Goal: Find specific page/section: Find specific page/section

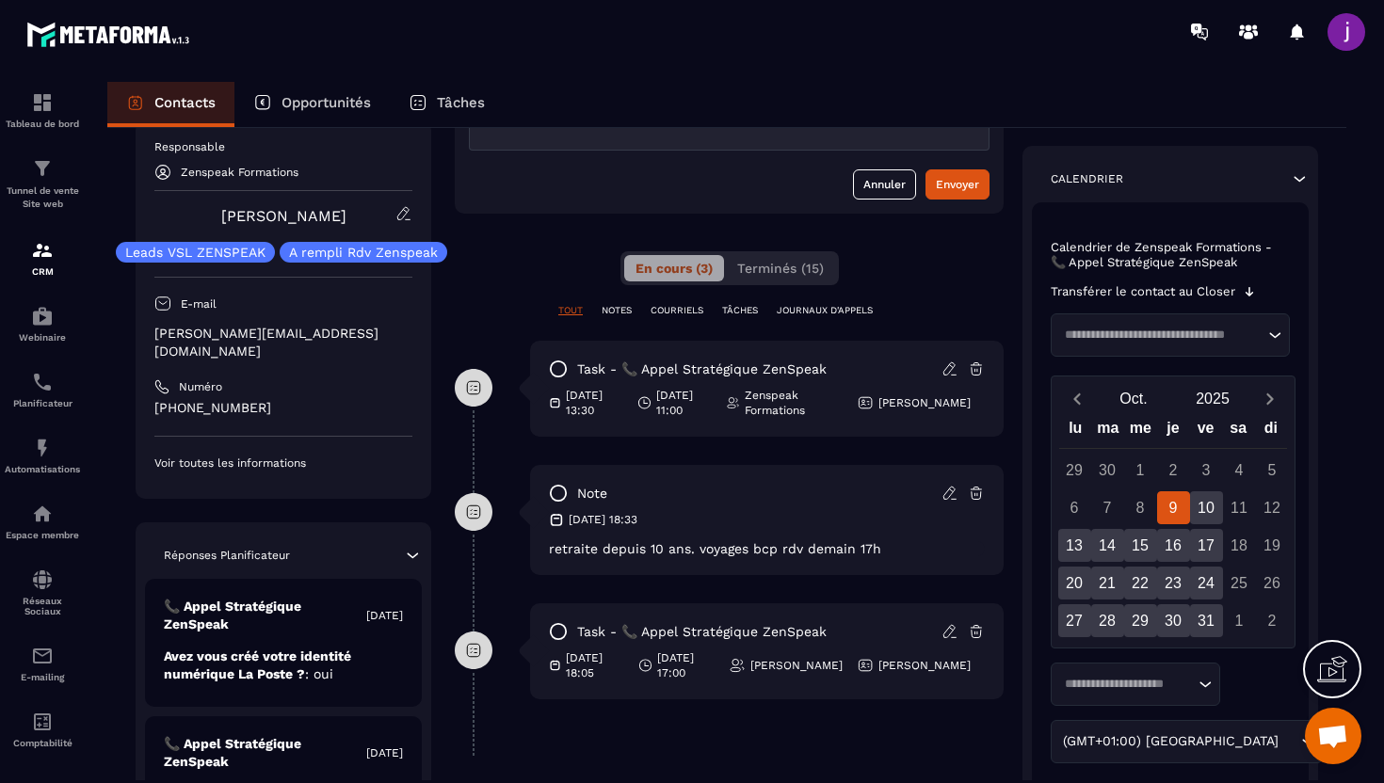
scroll to position [266, 0]
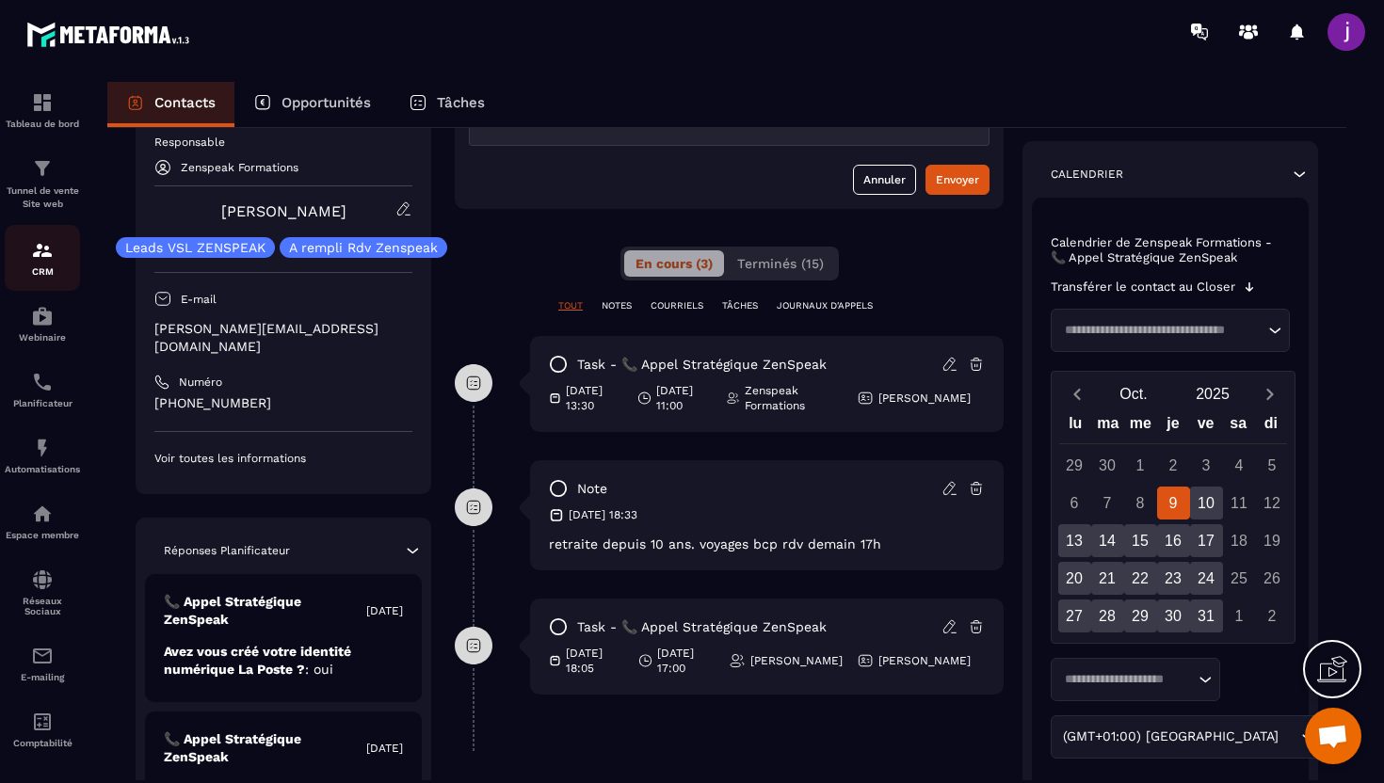
click at [27, 250] on div "CRM" at bounding box center [42, 258] width 75 height 38
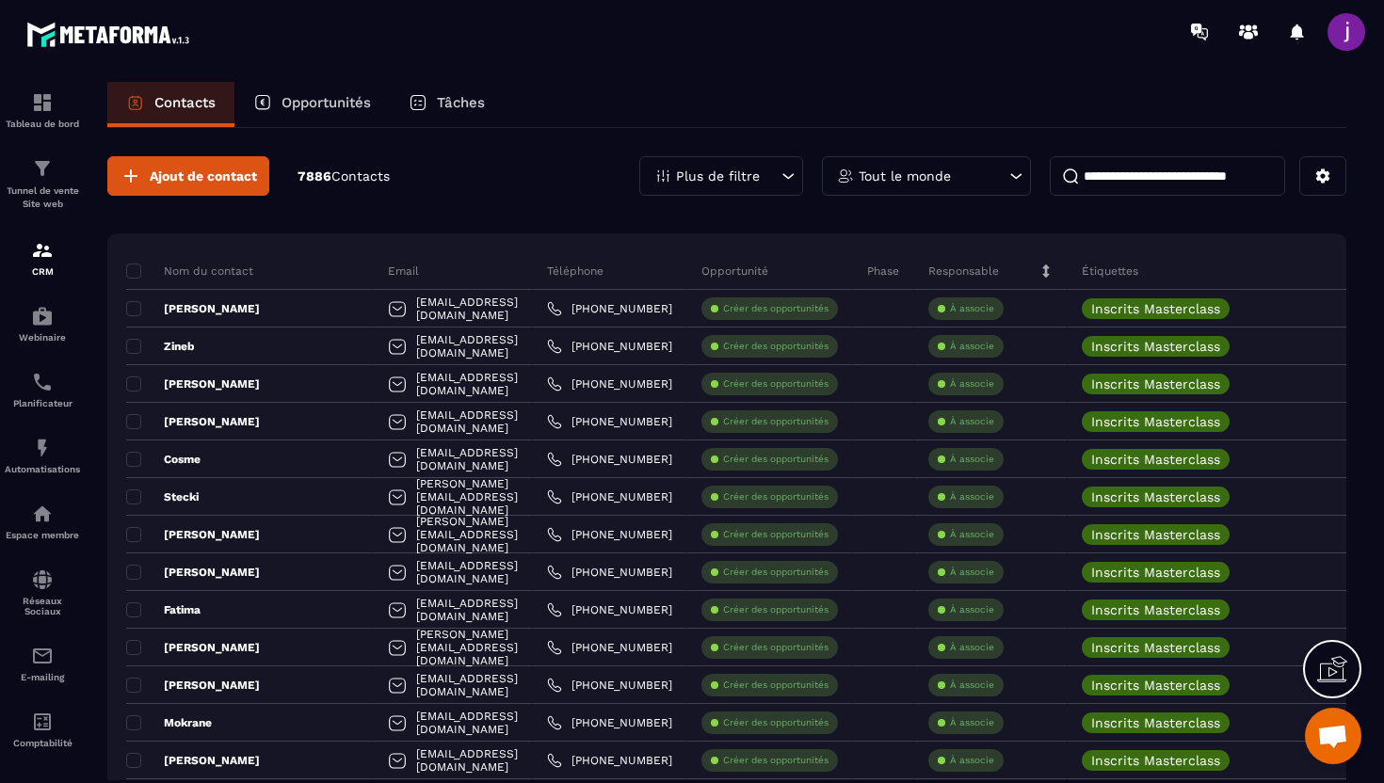
click at [1006, 174] on icon at bounding box center [1015, 176] width 19 height 19
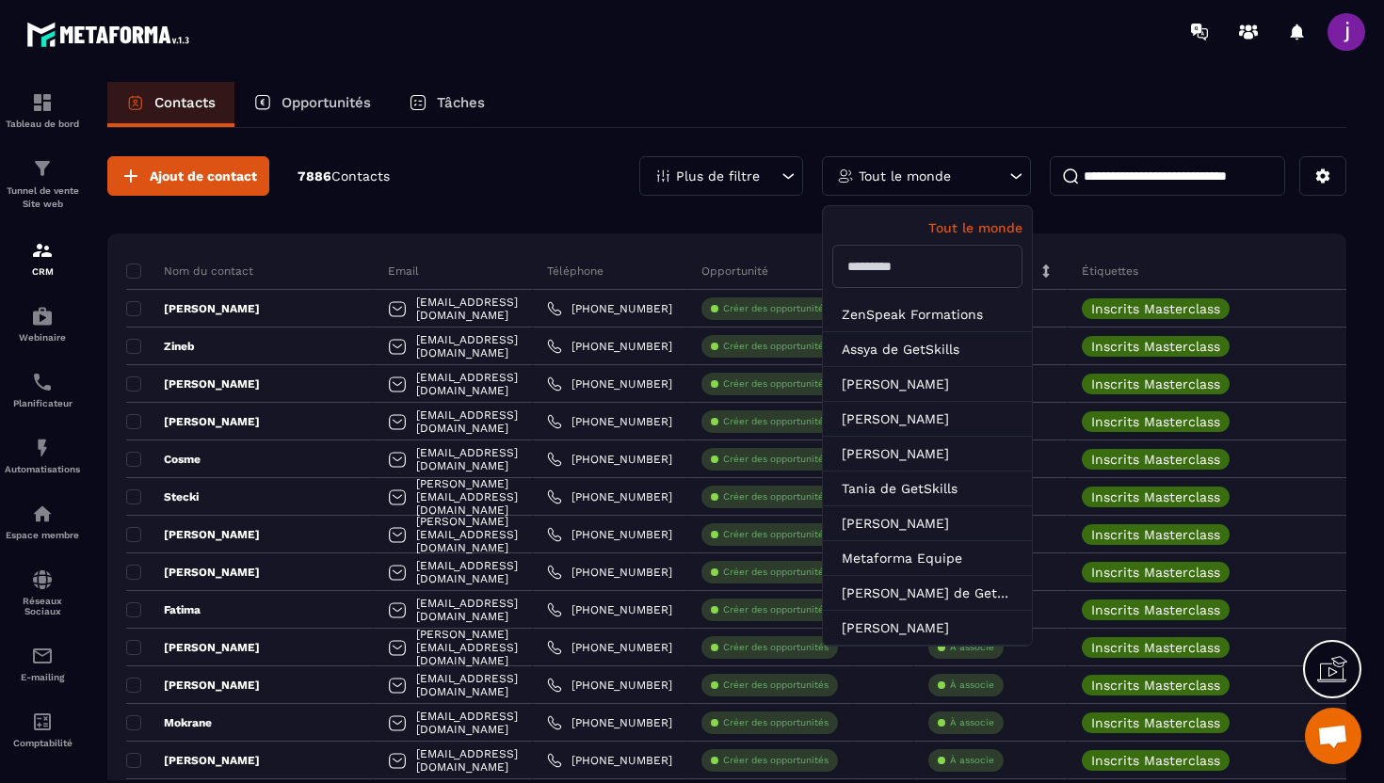
click at [1006, 174] on icon at bounding box center [1015, 176] width 19 height 19
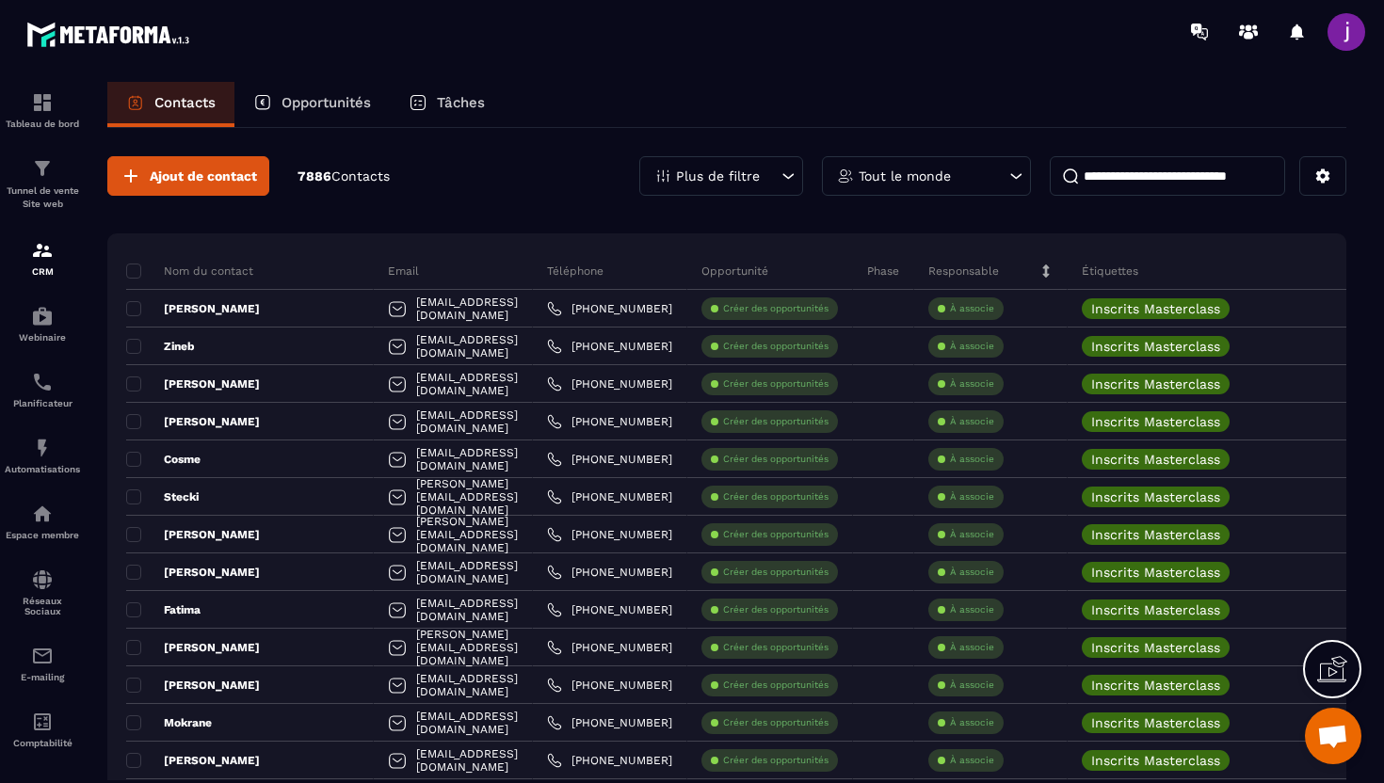
click at [786, 178] on icon at bounding box center [787, 176] width 19 height 19
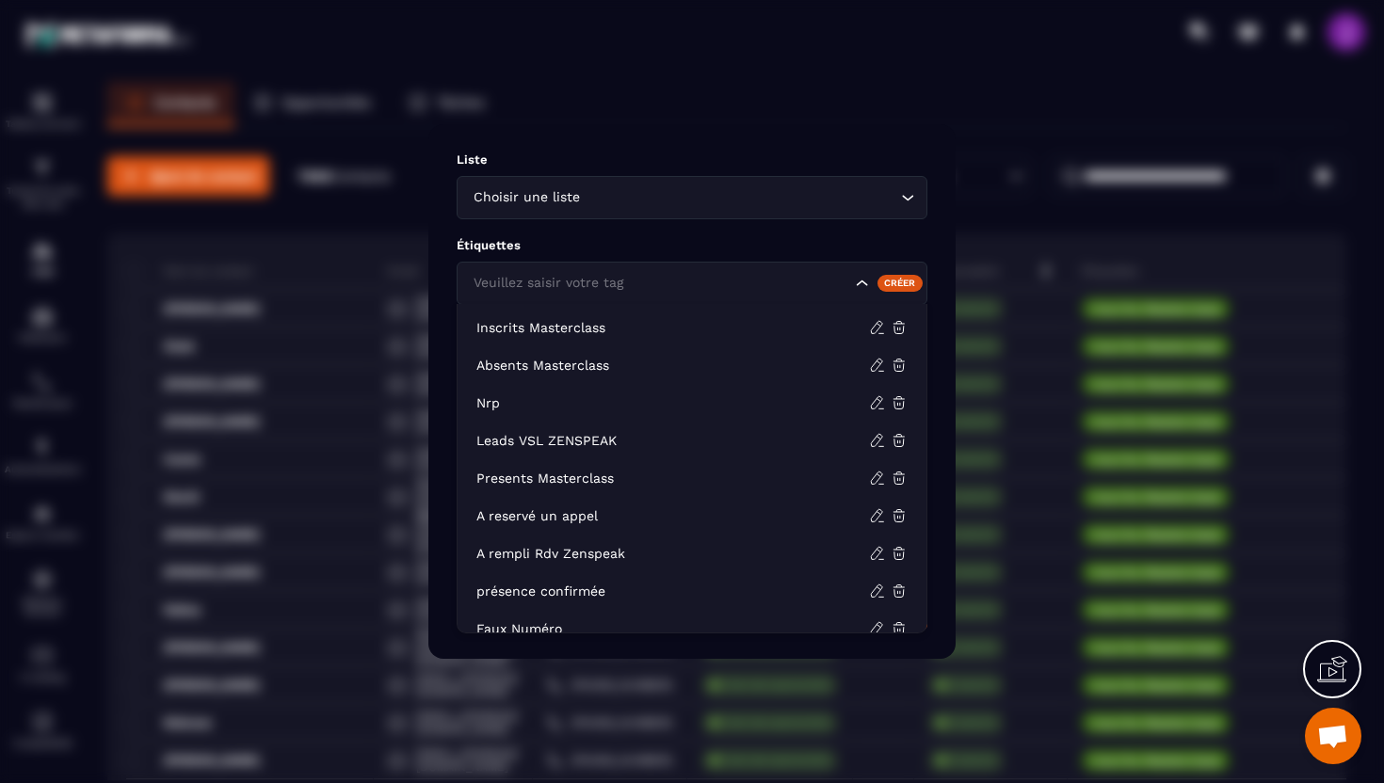
click at [616, 282] on div "Veuillez saisir votre tag" at bounding box center [660, 283] width 386 height 21
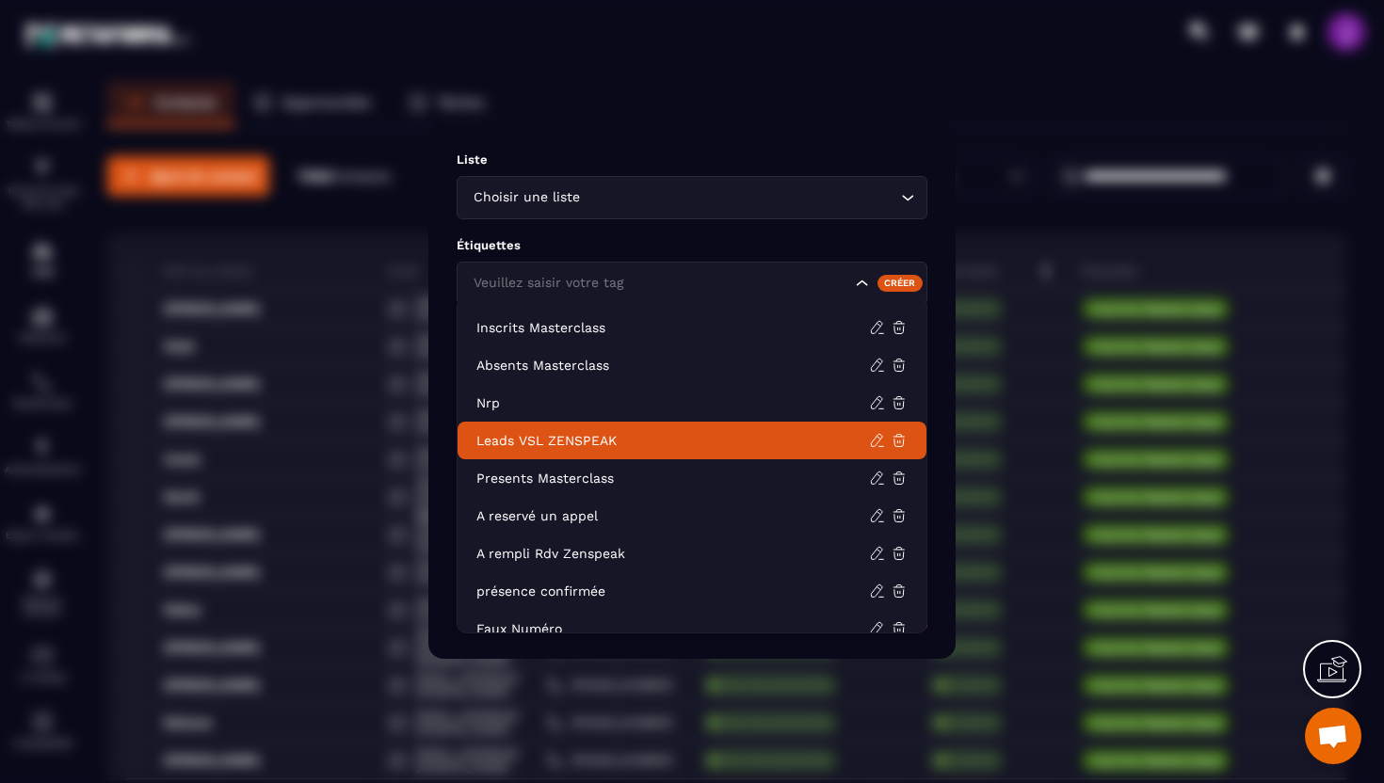
click at [570, 457] on li "Leads VSL ZENSPEAK" at bounding box center [691, 441] width 469 height 38
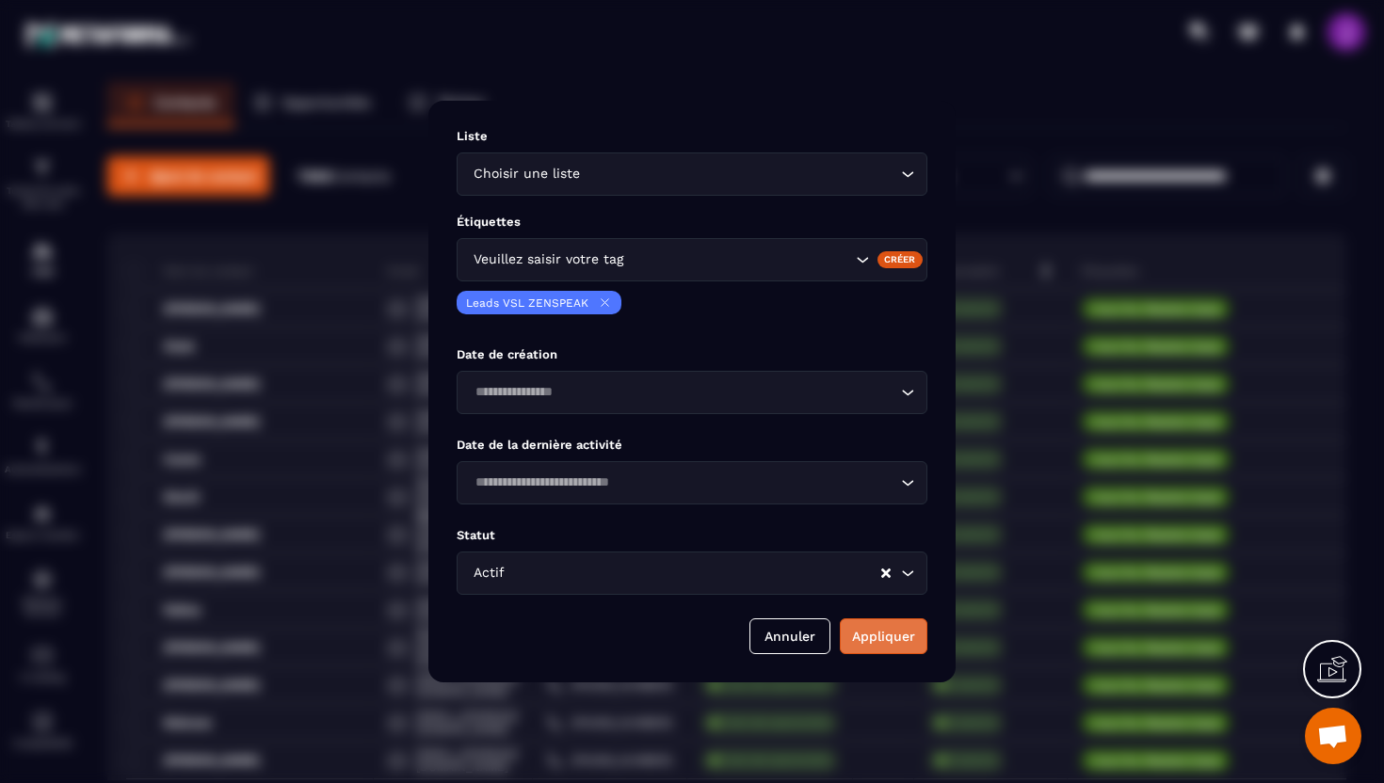
click at [889, 629] on button "Appliquer" at bounding box center [884, 636] width 88 height 36
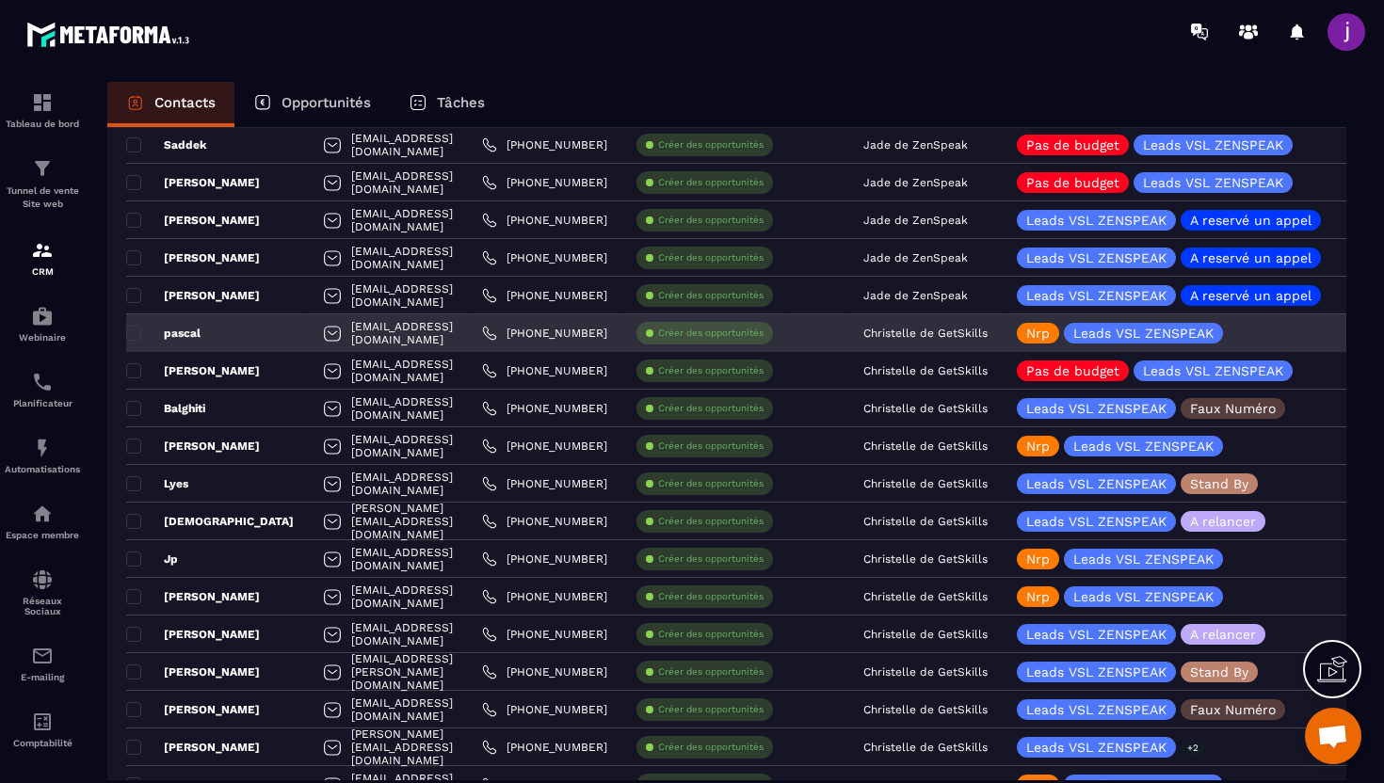
scroll to position [465, 0]
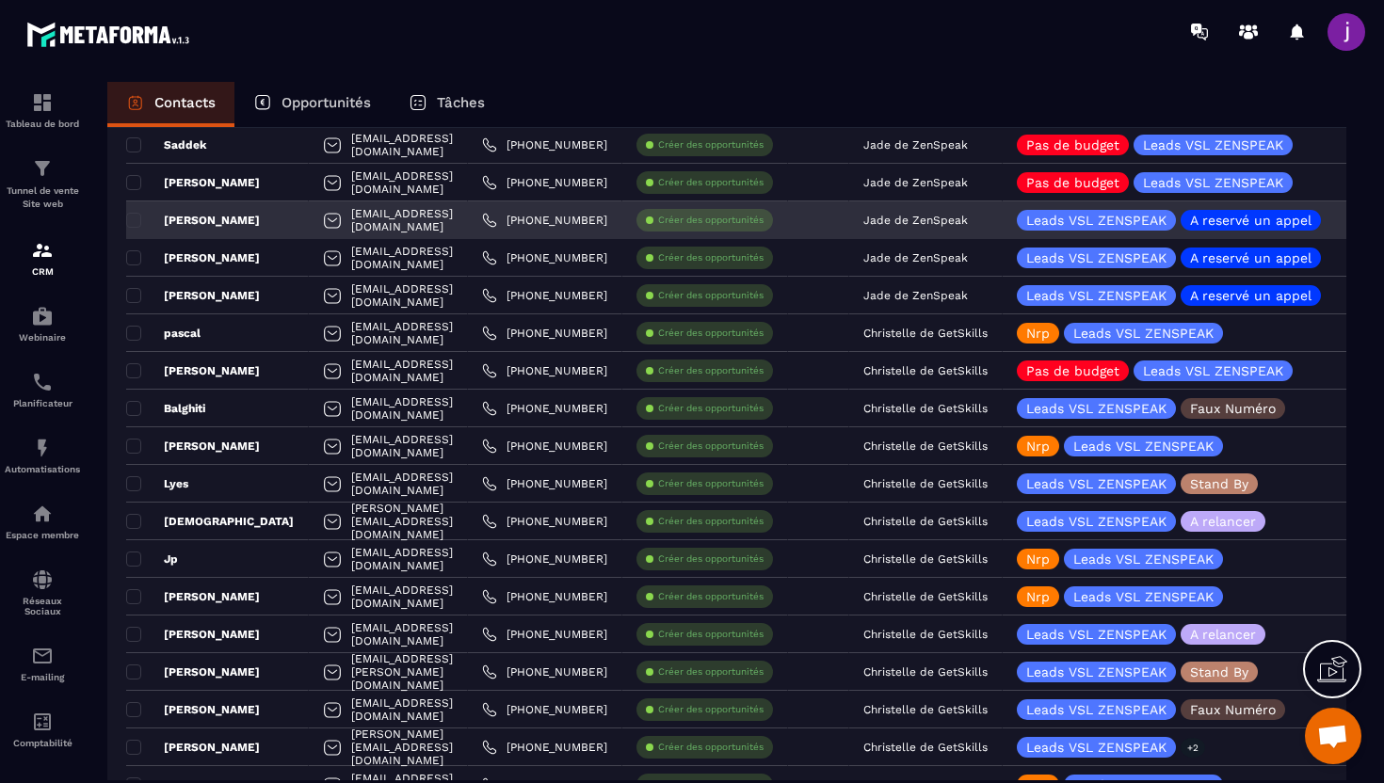
click at [264, 214] on div "[PERSON_NAME]" at bounding box center [217, 220] width 183 height 38
